Goal: Task Accomplishment & Management: Use online tool/utility

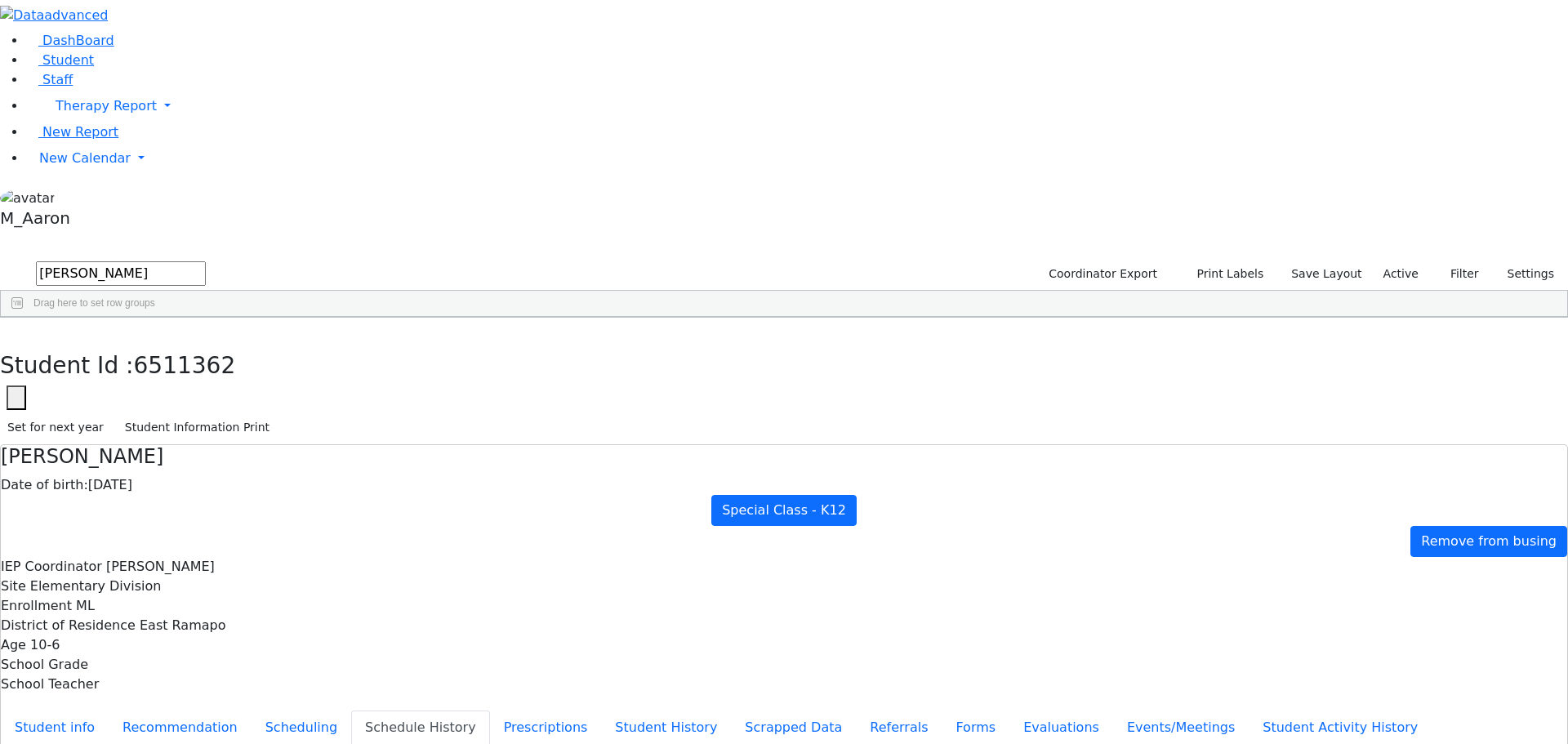
click at [297, 235] on div "Students 27 A 24 K 24 W 24 A 24 K 24 W 24 A" at bounding box center [784, 247] width 1568 height 24
click at [7, 330] on use "button" at bounding box center [7, 330] width 0 height 0
click at [71, 166] on span "New Calendar" at bounding box center [84, 158] width 92 height 16
click at [77, 199] on span "Calendar" at bounding box center [64, 190] width 58 height 16
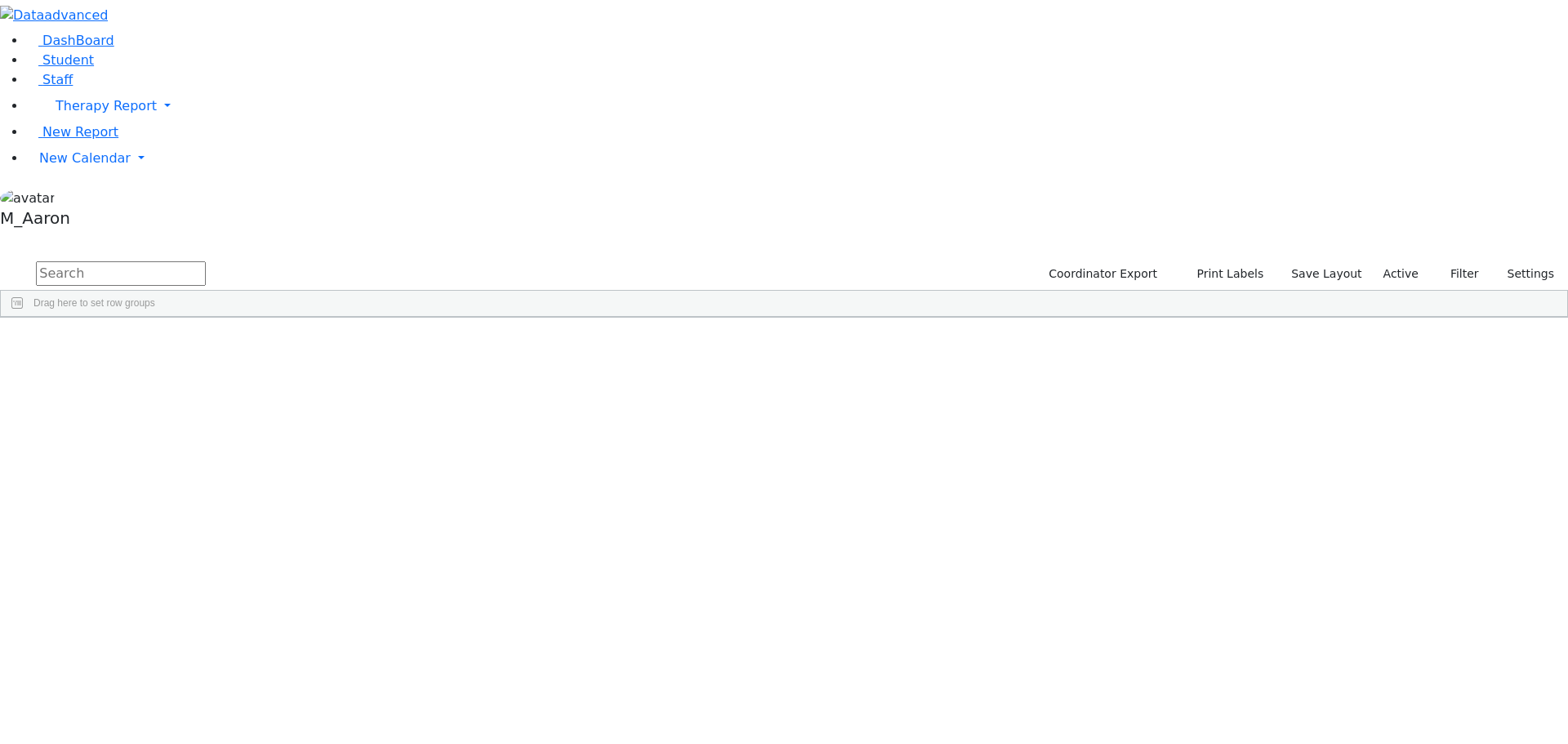
click at [206, 262] on input "text" at bounding box center [121, 274] width 170 height 24
type input "[PERSON_NAME]"
click at [0, 259] on button "submit" at bounding box center [16, 274] width 32 height 31
click at [39, 166] on span "New Calendar" at bounding box center [84, 158] width 92 height 16
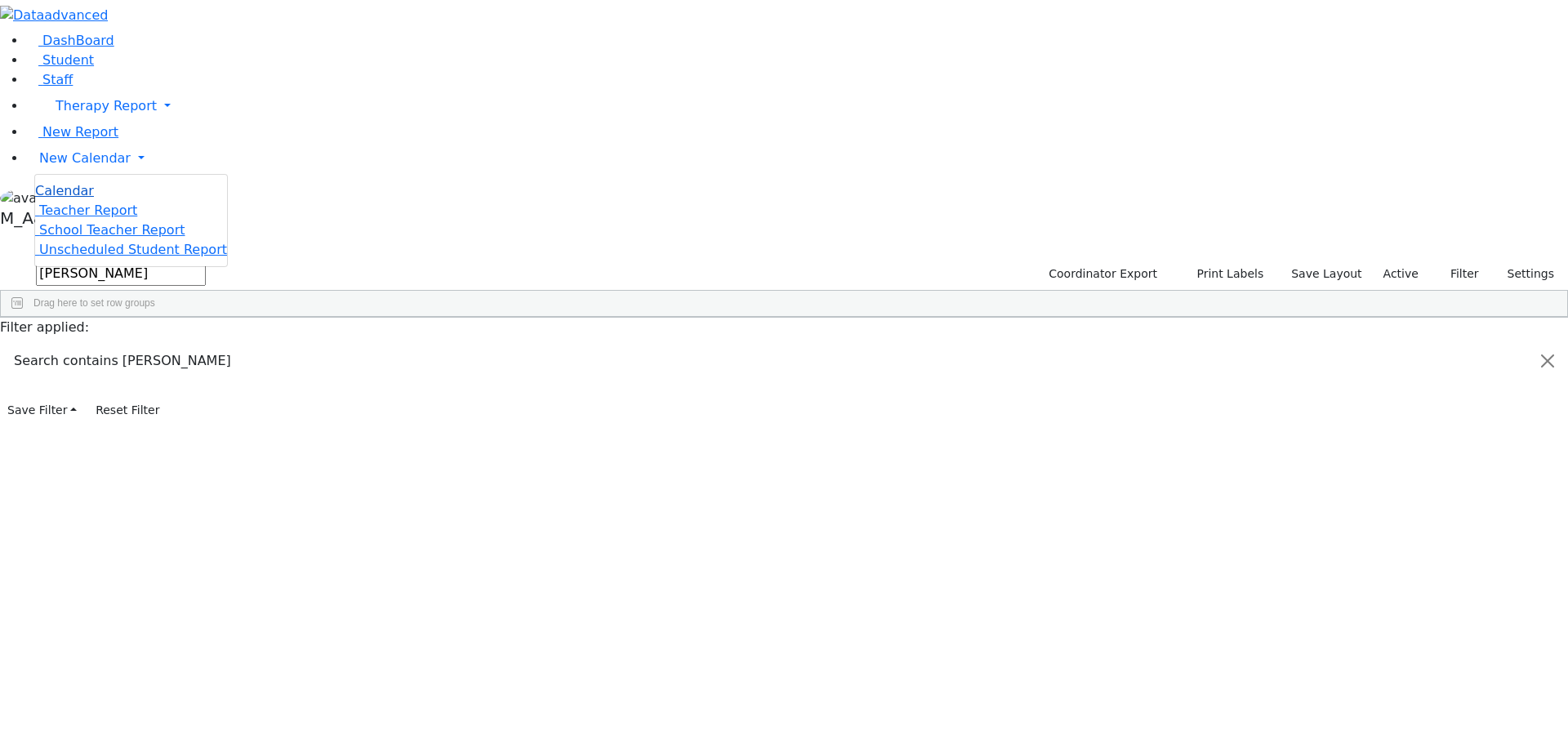
click at [65, 199] on span "Calendar" at bounding box center [64, 190] width 58 height 16
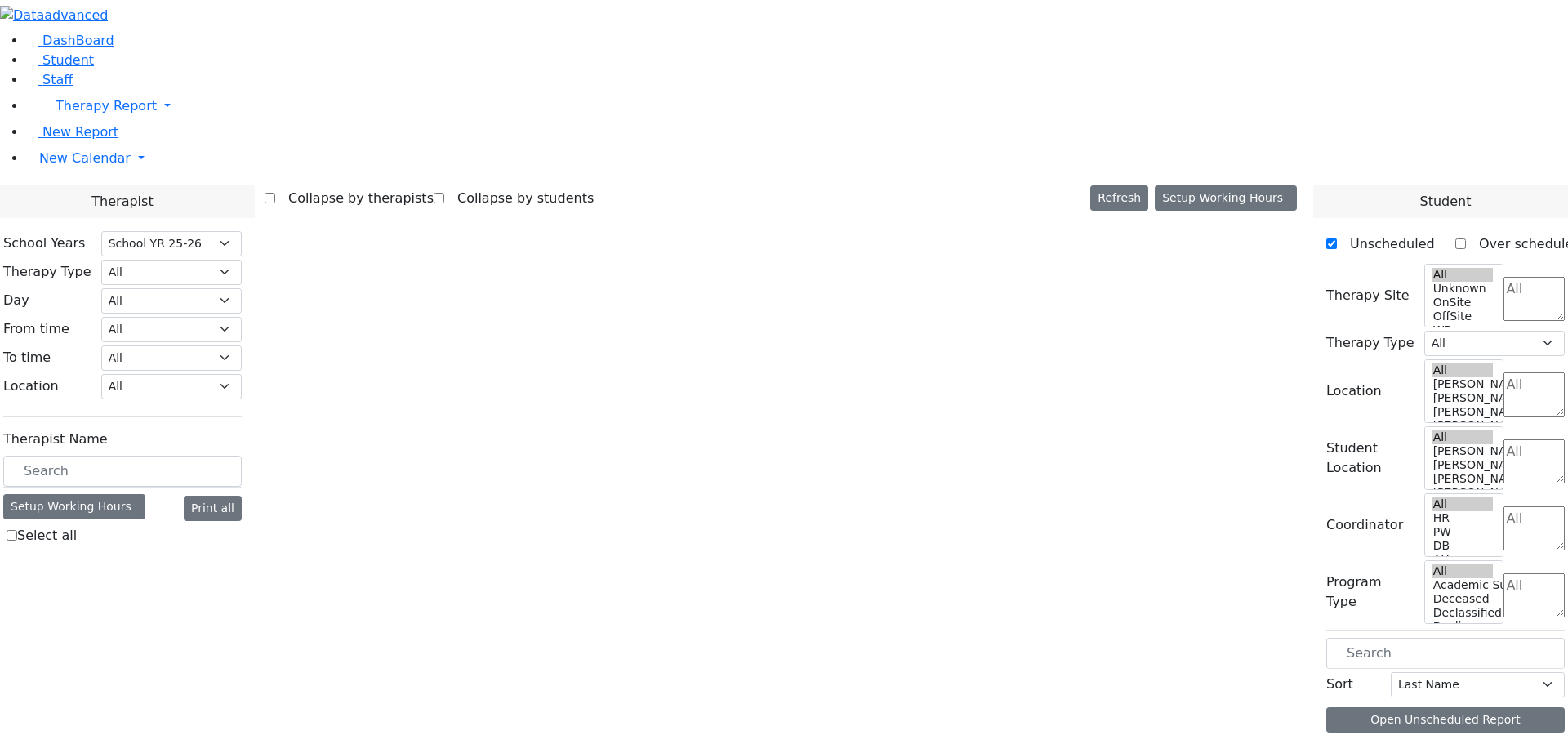
select select "212"
click at [242, 455] on input "text" at bounding box center [122, 470] width 238 height 31
select select "3"
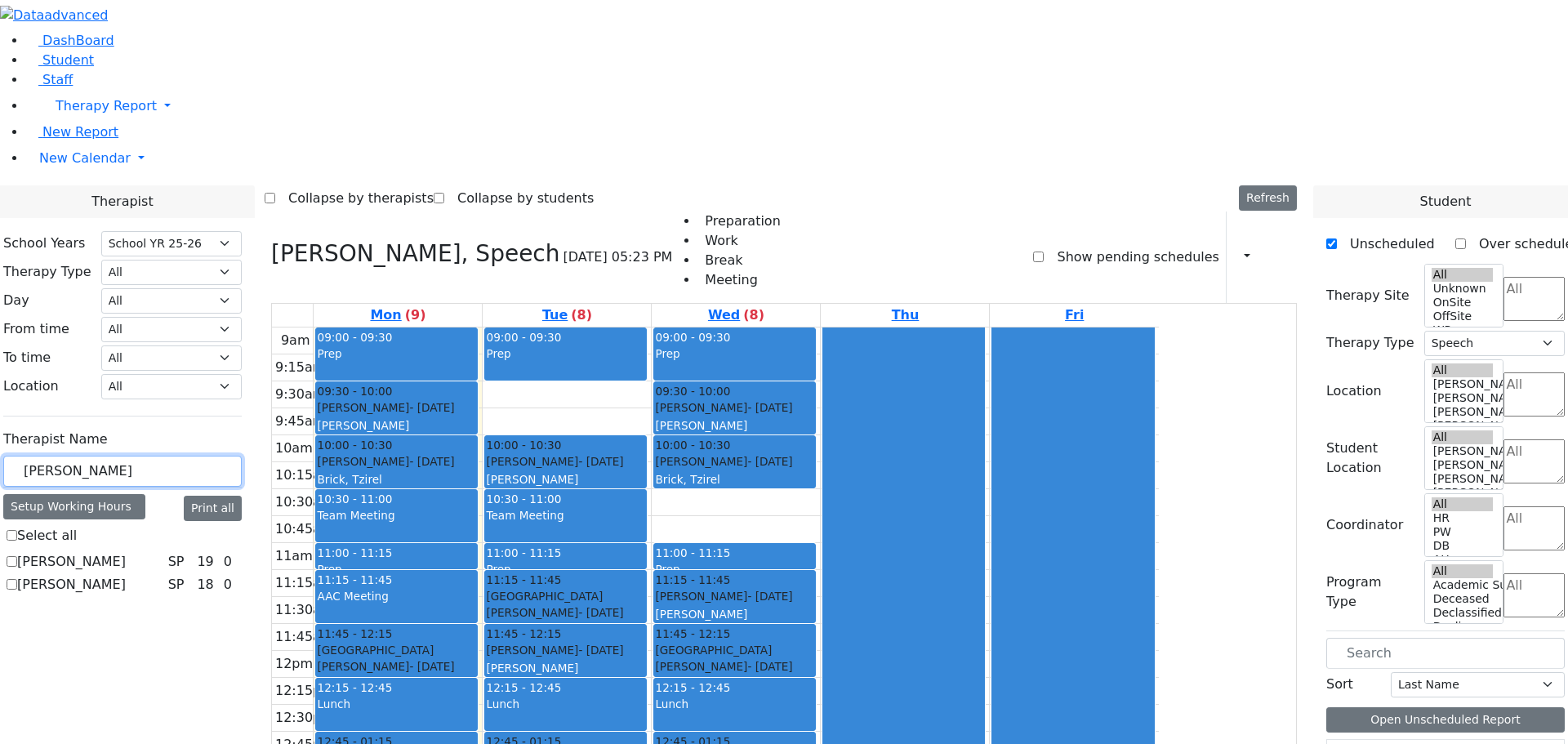
type input "[PERSON_NAME]"
click at [126, 552] on label "Katz Bina" at bounding box center [71, 561] width 109 height 19
click at [17, 556] on input "Katz Bina" at bounding box center [11, 560] width 10 height 10
checkbox input "true"
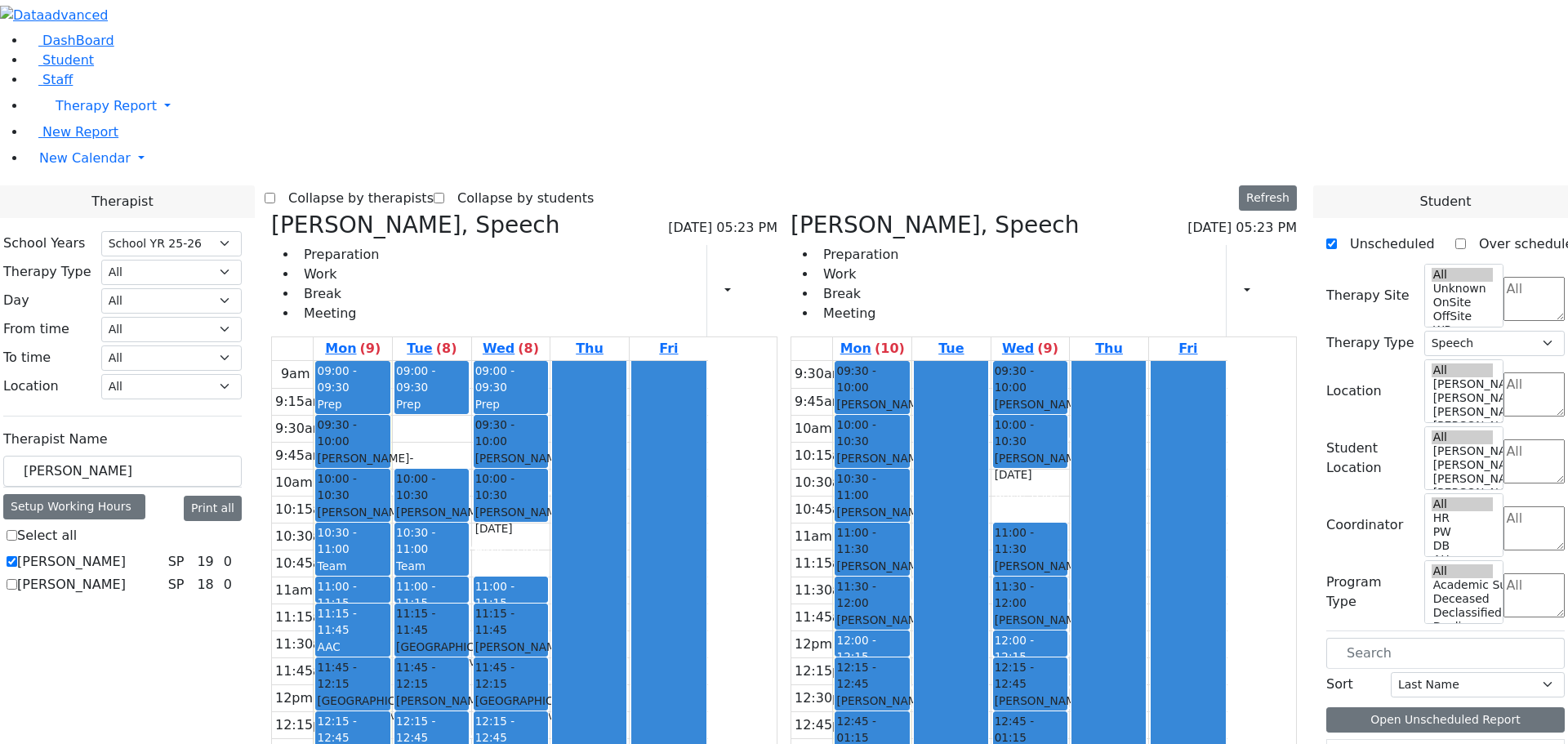
click at [271, 212] on icon at bounding box center [271, 224] width 0 height 27
